Goal: Task Accomplishment & Management: Manage account settings

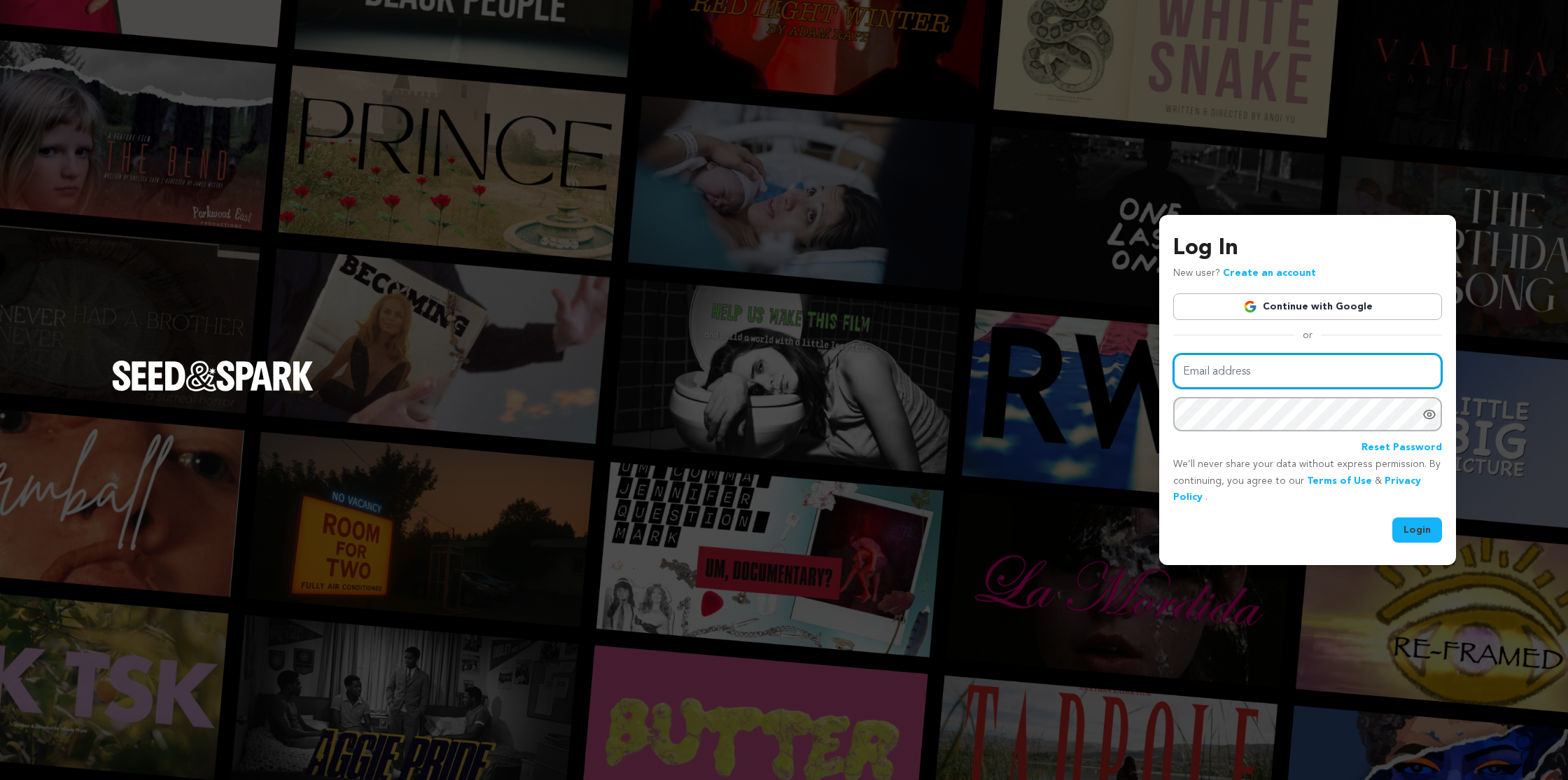
type input "[EMAIL_ADDRESS][DOMAIN_NAME]"
click at [1420, 526] on button "Login" at bounding box center [1418, 529] width 50 height 25
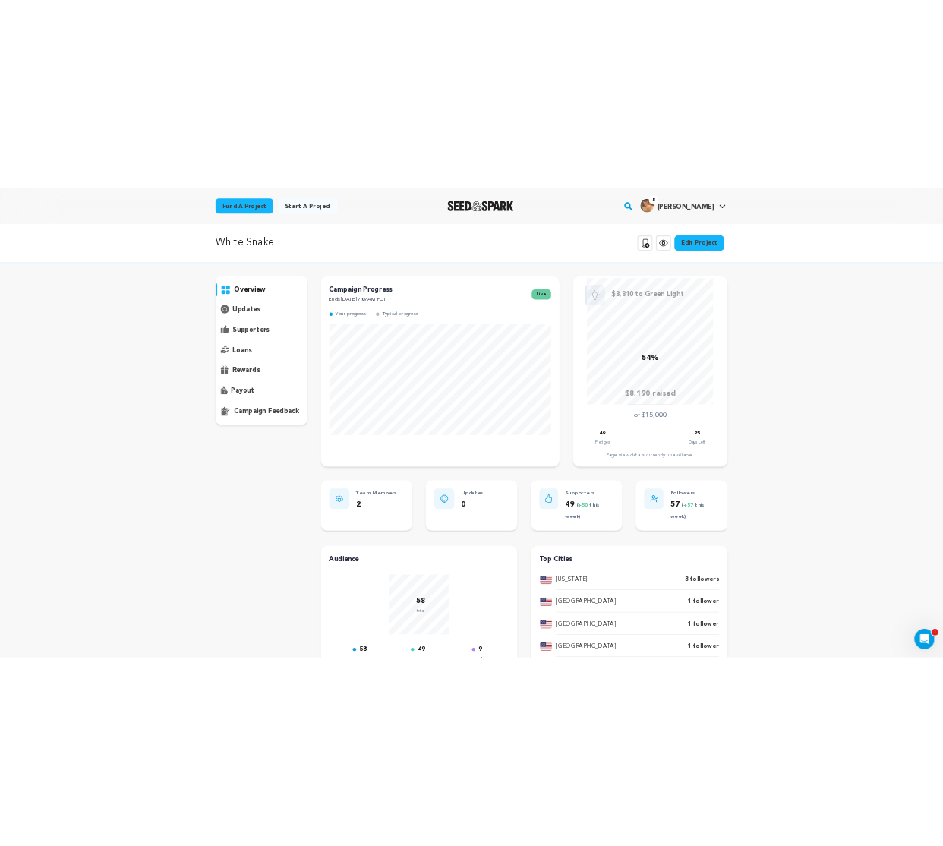
scroll to position [14, 0]
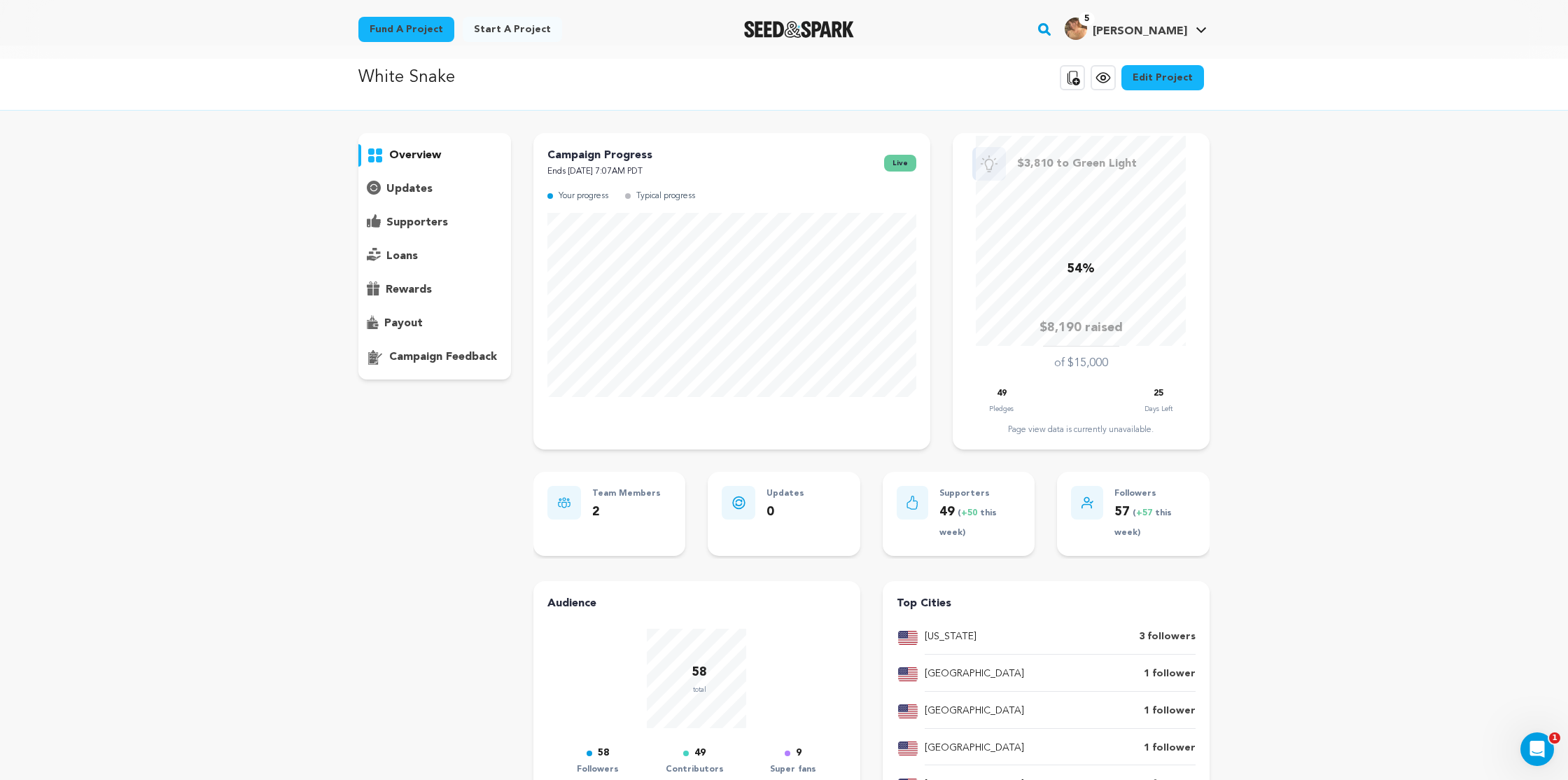
click at [443, 218] on p "supporters" at bounding box center [417, 222] width 62 height 17
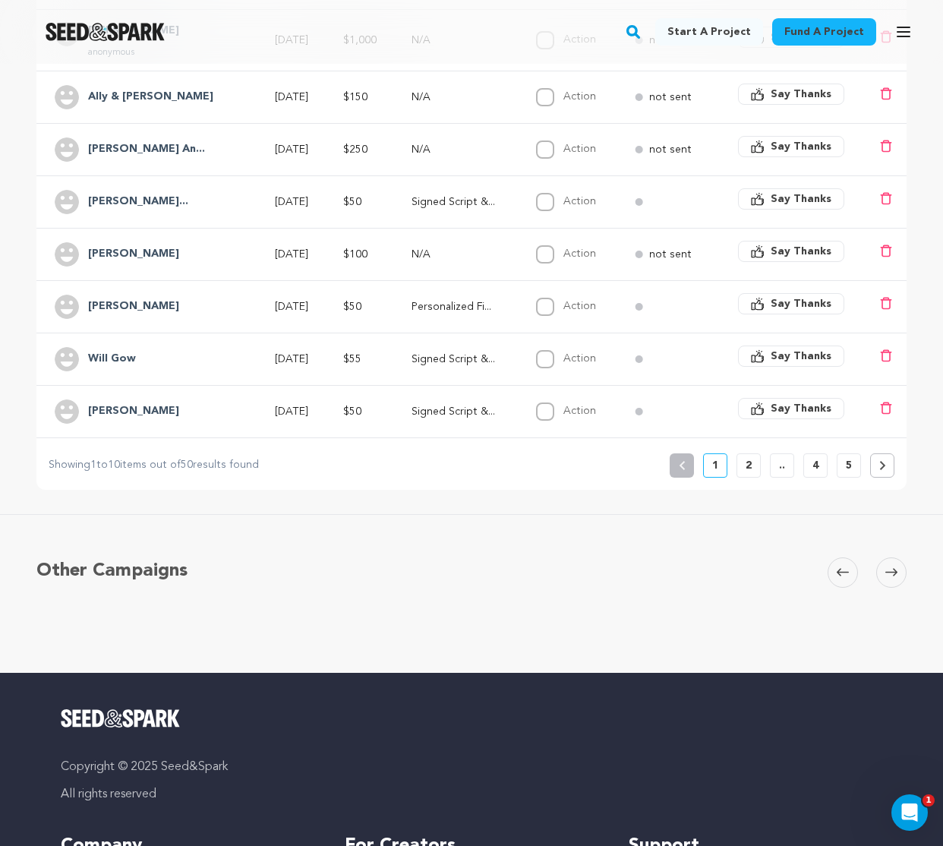
scroll to position [534, 0]
click at [745, 469] on p "2" at bounding box center [748, 465] width 6 height 15
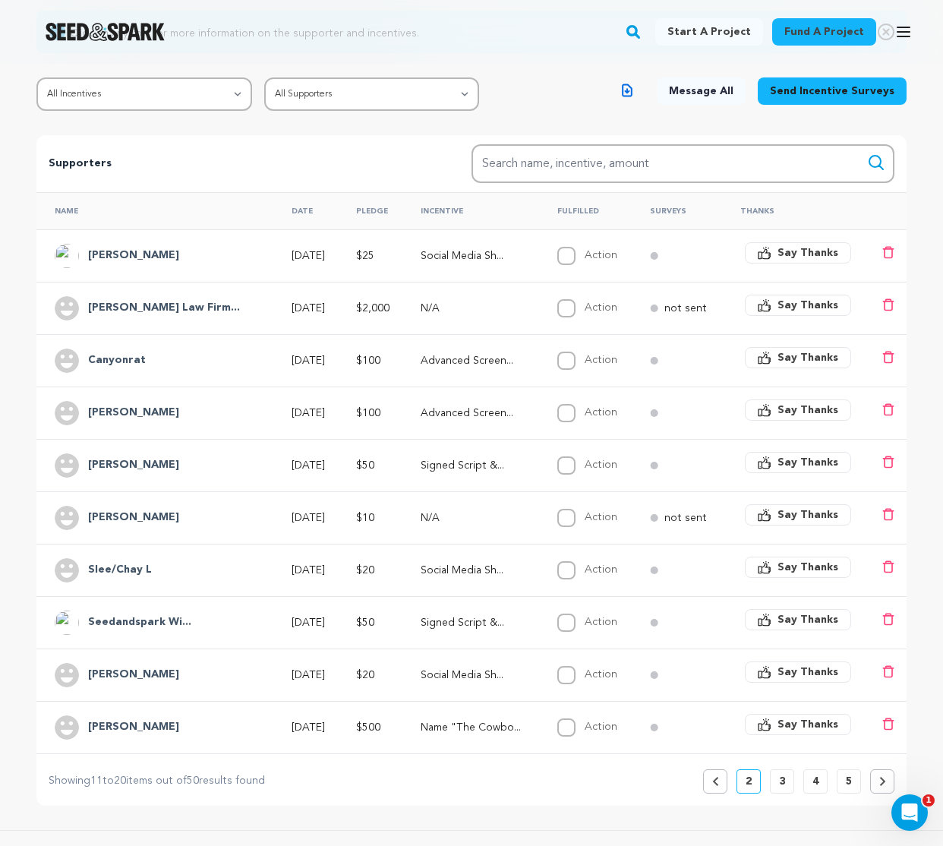
scroll to position [229, 0]
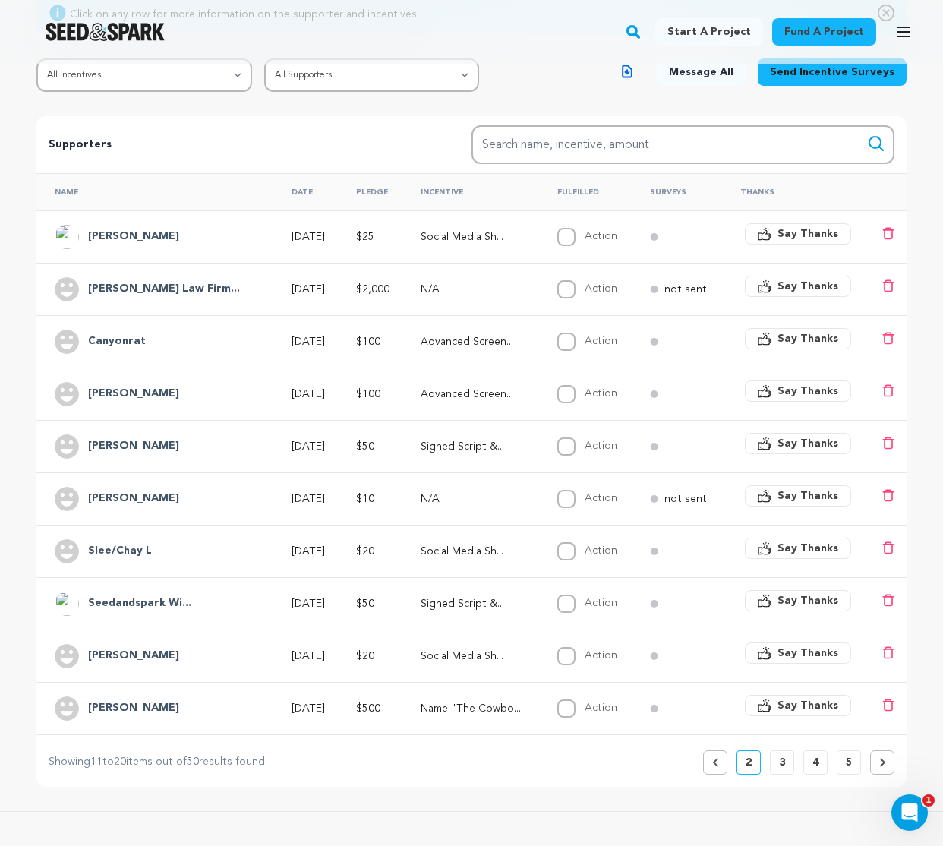
click at [781, 756] on p "3" at bounding box center [782, 761] width 6 height 15
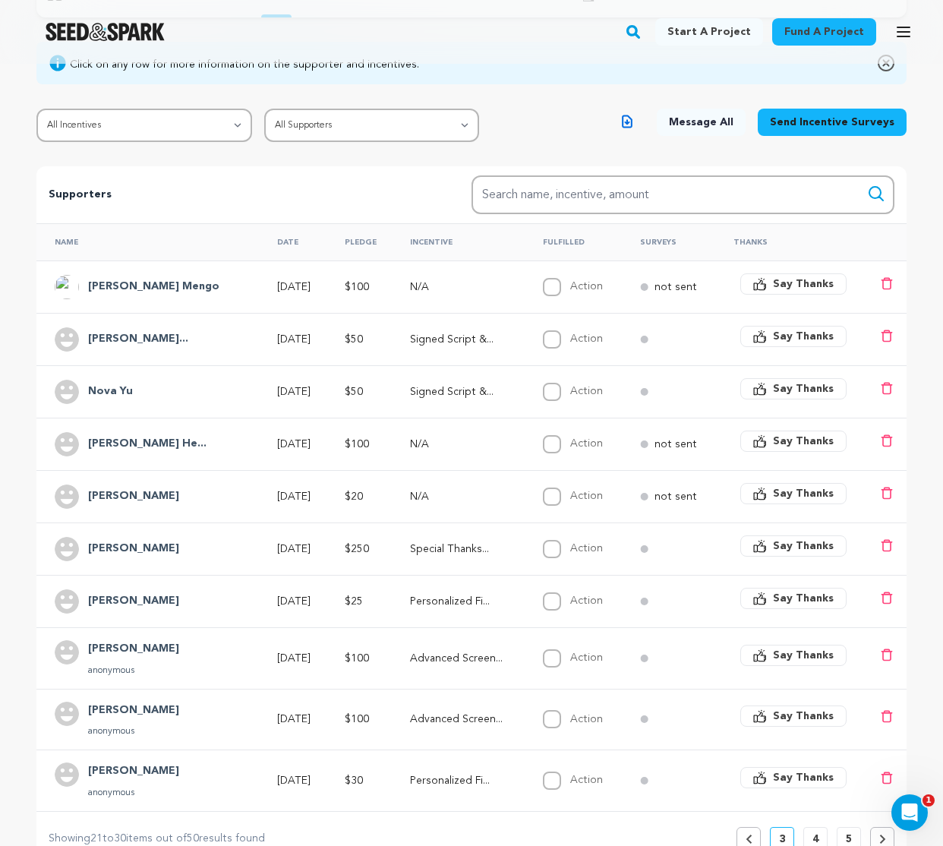
scroll to position [0, 0]
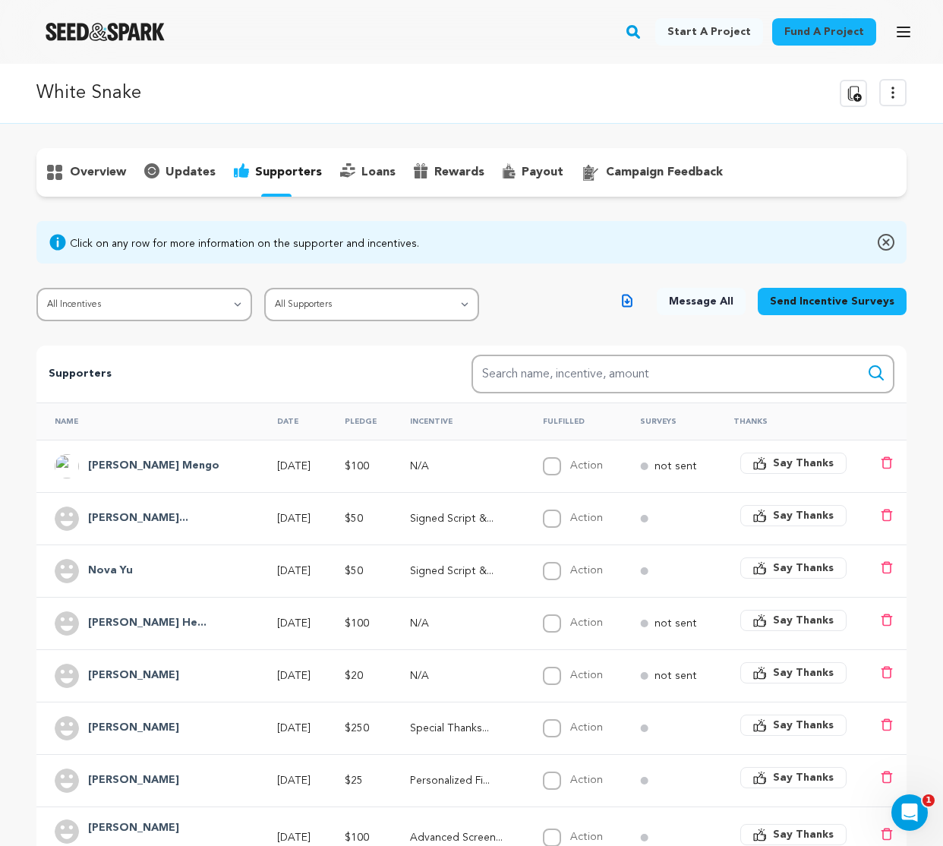
click at [632, 304] on icon "button" at bounding box center [627, 301] width 11 height 14
